Goal: Use online tool/utility

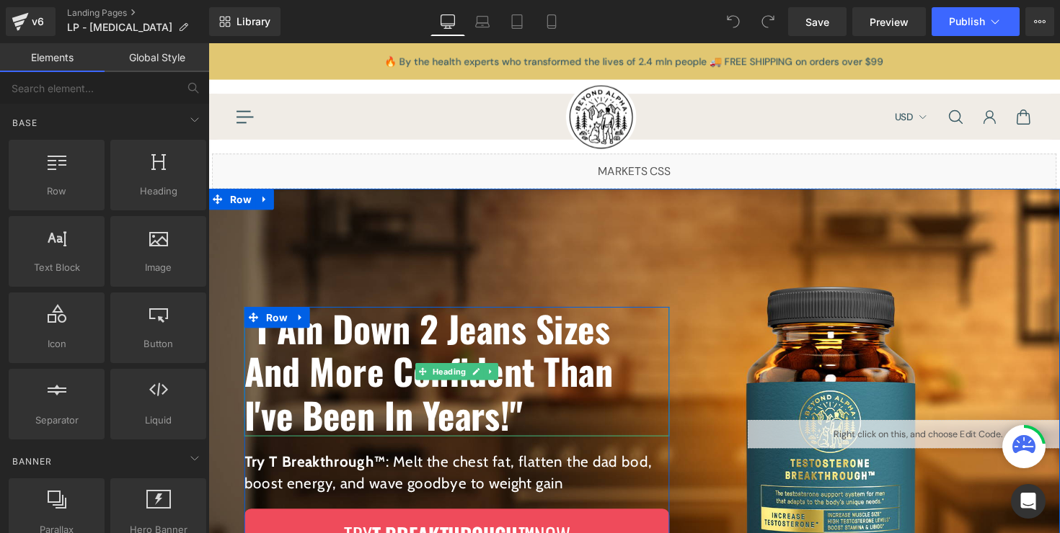
click at [606, 342] on h1 ""I Am Down 2 Jeans Sizes And More Confident Than I've Been In Years!"" at bounding box center [462, 380] width 435 height 133
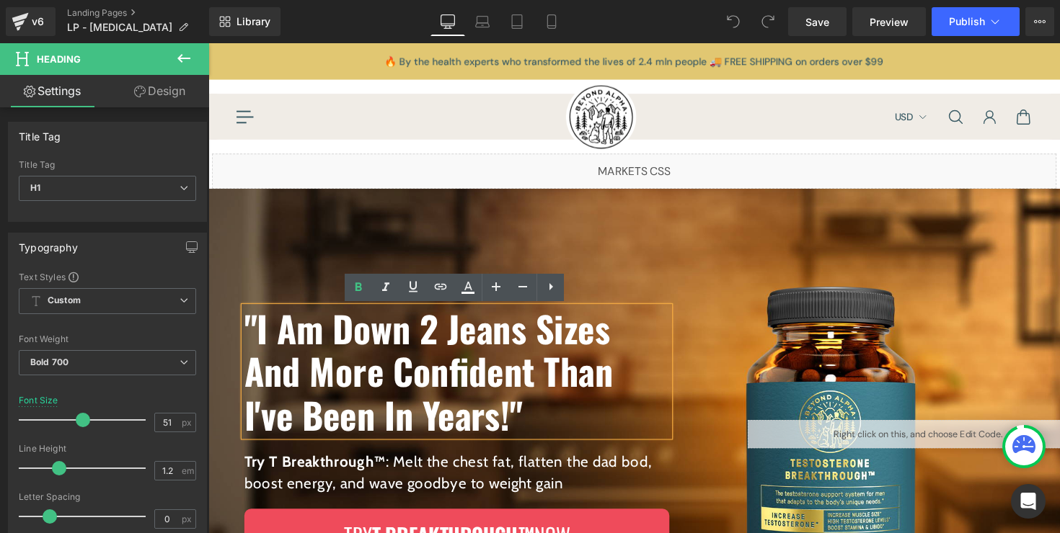
click at [686, 343] on div ""I Am Down 2 Jeans Sizes And More Confident Than I've Been In Years!" Heading T…" at bounding box center [462, 443] width 509 height 502
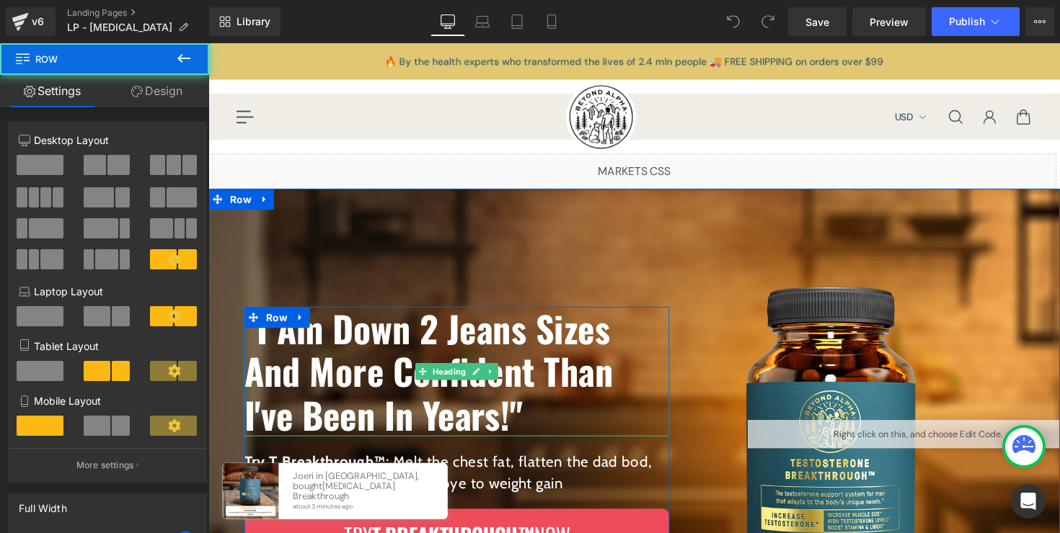
click at [569, 353] on h1 ""I Am Down 2 Jeans Sizes And More Confident Than I've Been In Years!"" at bounding box center [462, 380] width 435 height 133
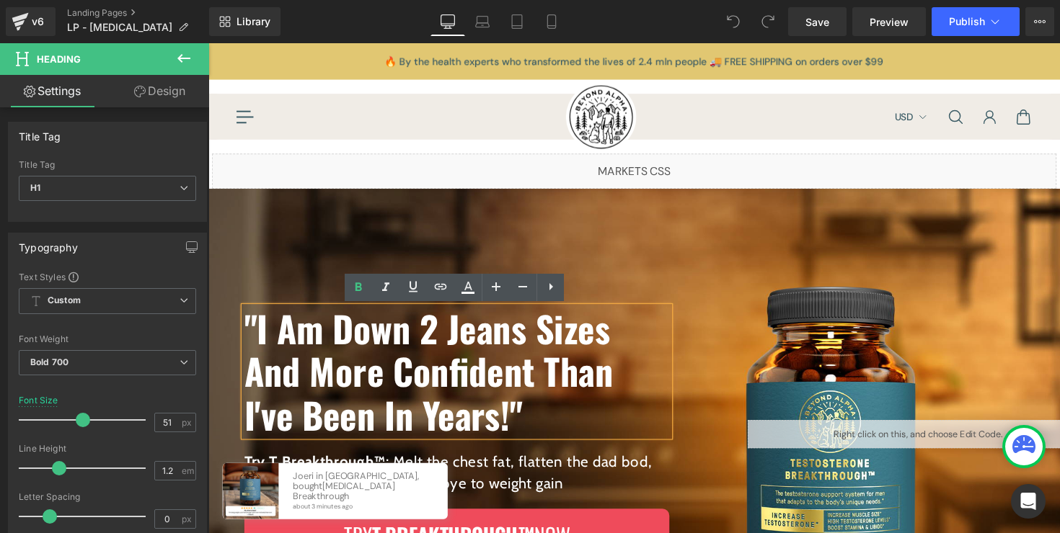
click at [436, 339] on h1 ""I Am Down 2 Jeans Sizes And More Confident Than I've Been In Years!"" at bounding box center [462, 380] width 435 height 133
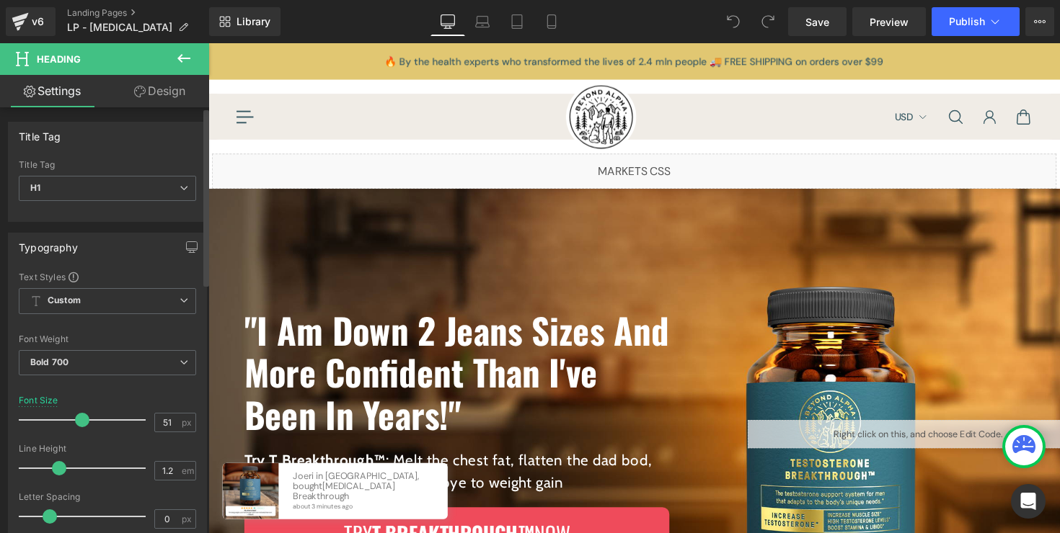
click at [83, 417] on span at bounding box center [82, 420] width 14 height 14
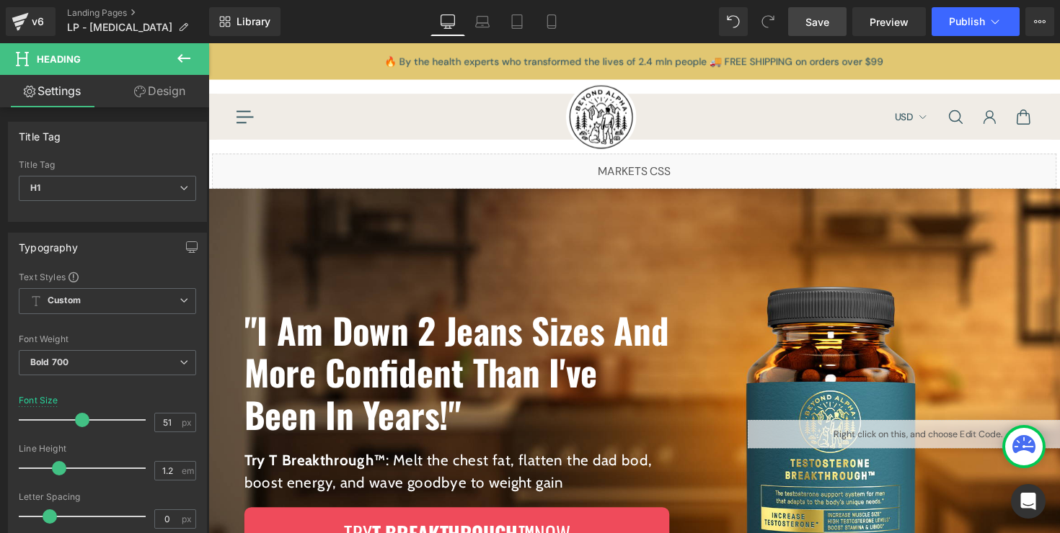
click at [818, 23] on span "Save" at bounding box center [817, 21] width 24 height 15
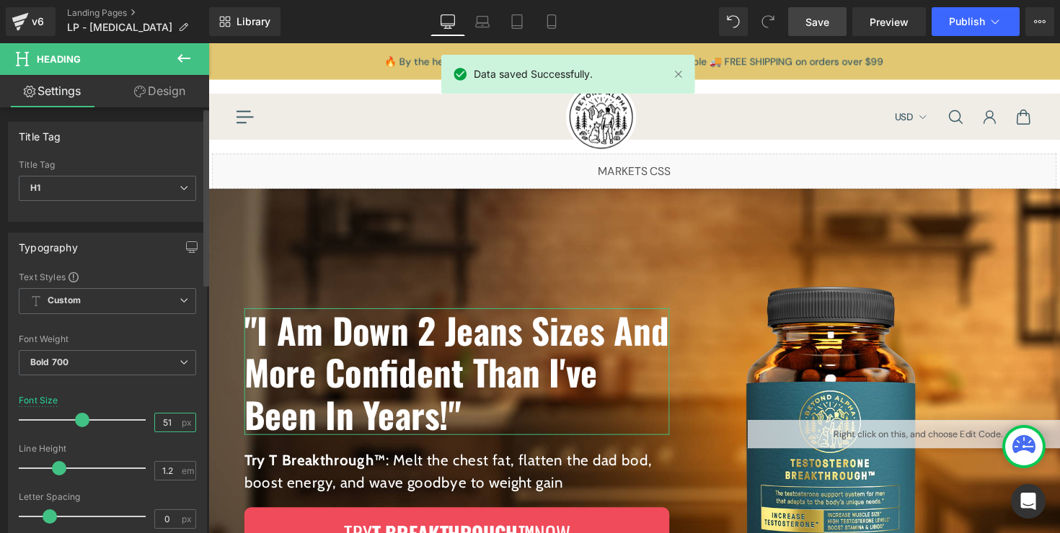
click at [166, 421] on input "51" at bounding box center [167, 423] width 25 height 18
type input "51"
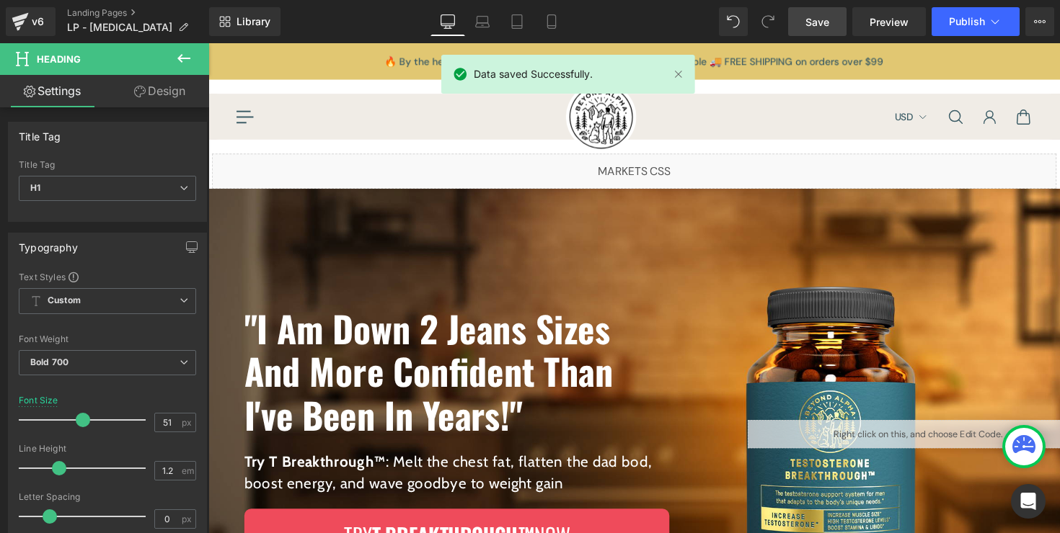
click at [819, 21] on span "Save" at bounding box center [817, 21] width 24 height 15
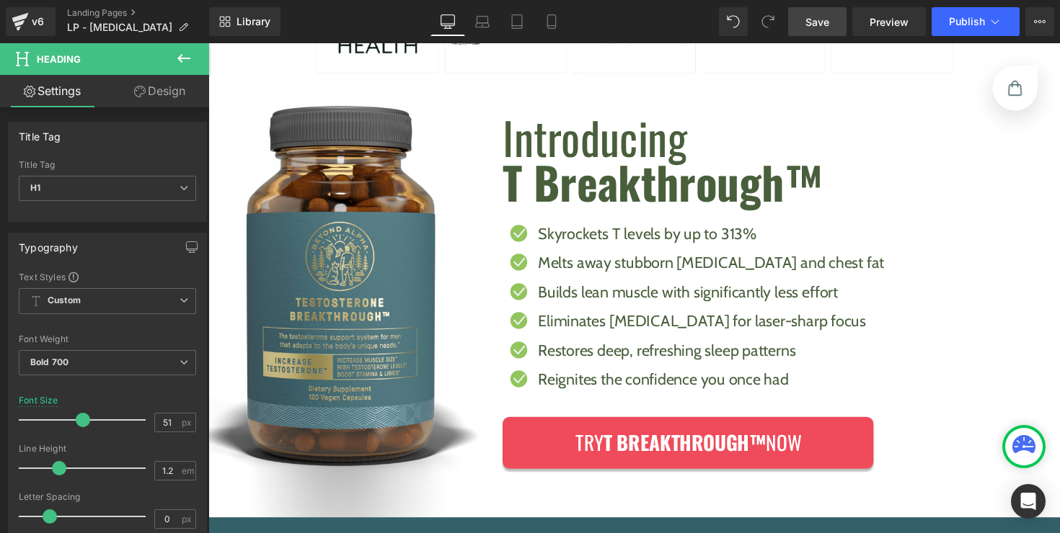
scroll to position [778, 0]
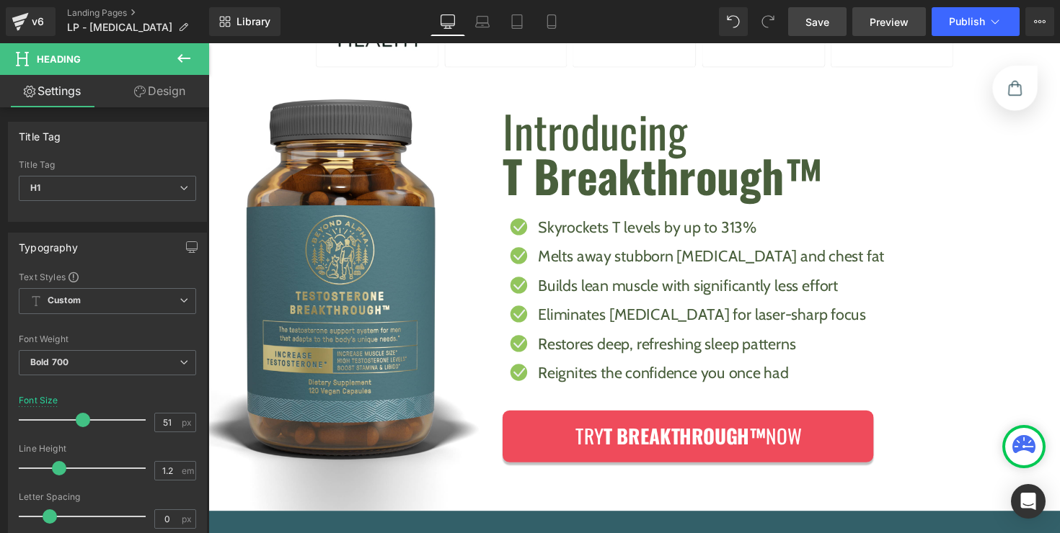
click at [884, 24] on span "Preview" at bounding box center [888, 21] width 39 height 15
